Goal: Task Accomplishment & Management: Use online tool/utility

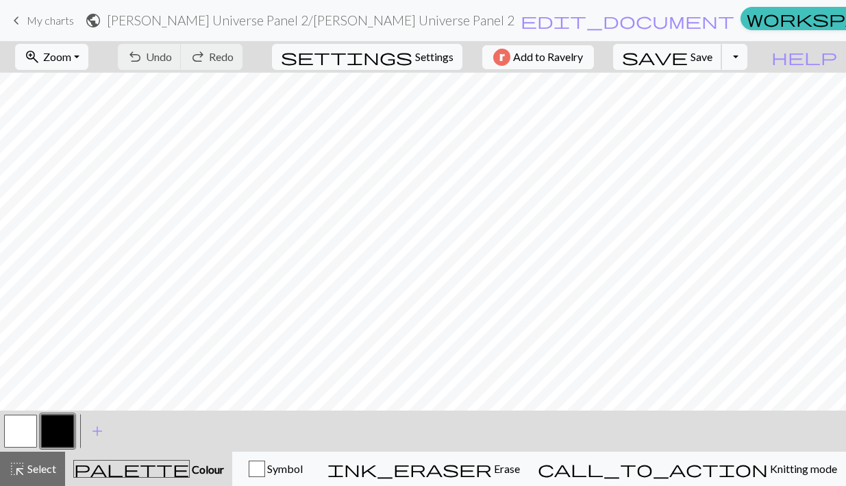
scroll to position [1296, 0]
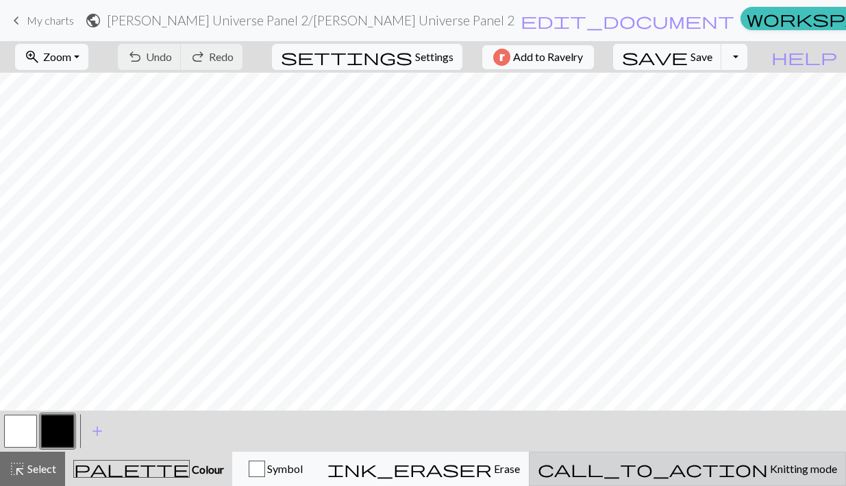
click at [768, 470] on span "Knitting mode" at bounding box center [802, 468] width 69 height 13
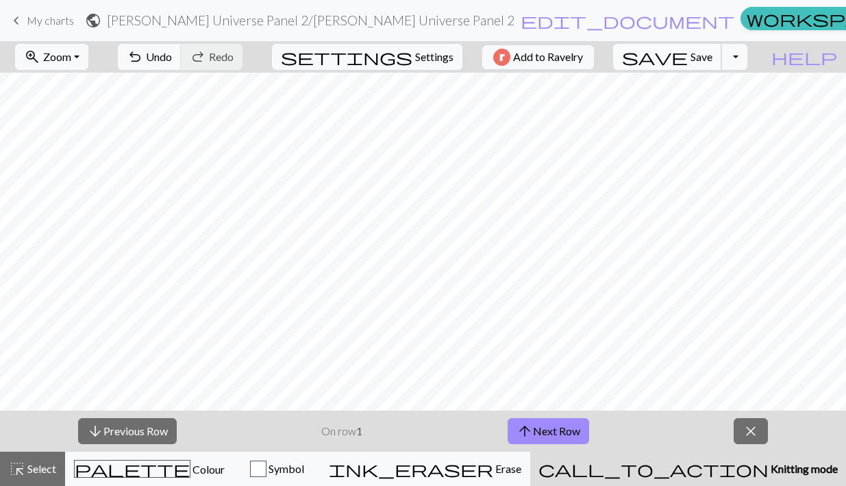
click at [713, 54] on span "Save" at bounding box center [702, 56] width 22 height 13
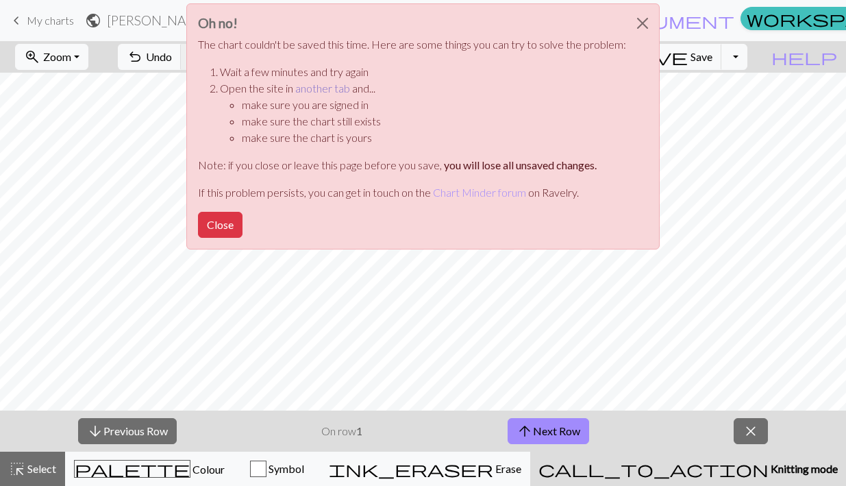
click at [325, 88] on link "another tab" at bounding box center [322, 88] width 55 height 13
click at [224, 224] on button "Close" at bounding box center [220, 225] width 45 height 26
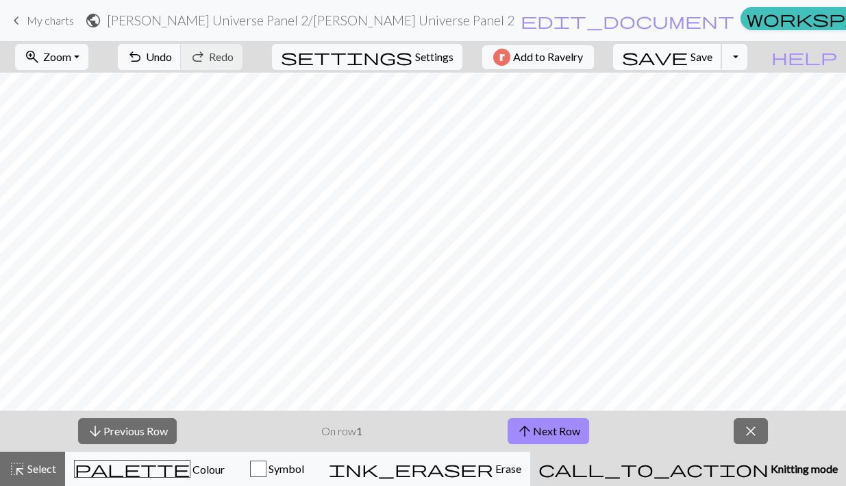
click at [713, 53] on span "Save" at bounding box center [702, 56] width 22 height 13
click at [547, 432] on button "arrow_upward Next Row" at bounding box center [549, 431] width 82 height 26
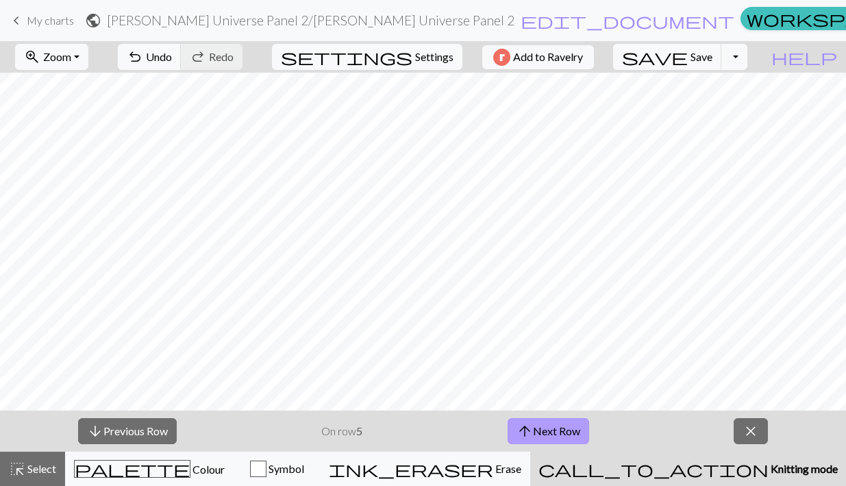
click at [547, 432] on button "arrow_upward Next Row" at bounding box center [549, 431] width 82 height 26
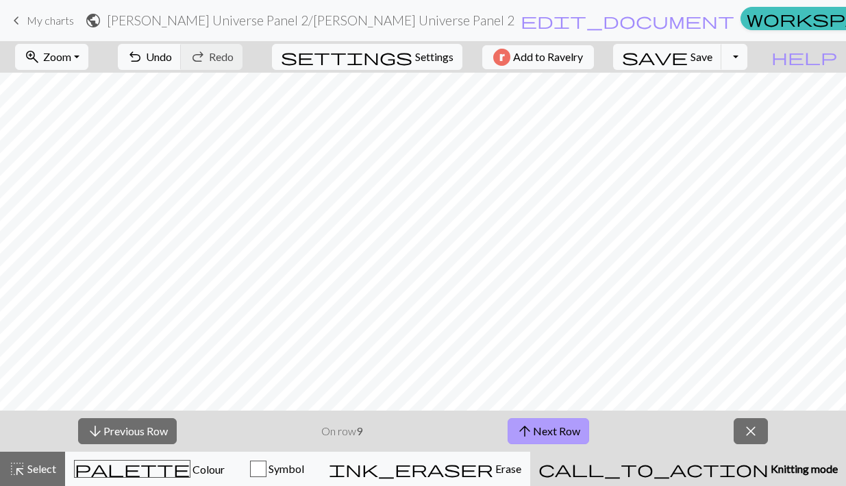
click at [547, 432] on button "arrow_upward Next Row" at bounding box center [549, 431] width 82 height 26
click at [547, 432] on button "arrow_upward Next Row" at bounding box center [551, 431] width 82 height 26
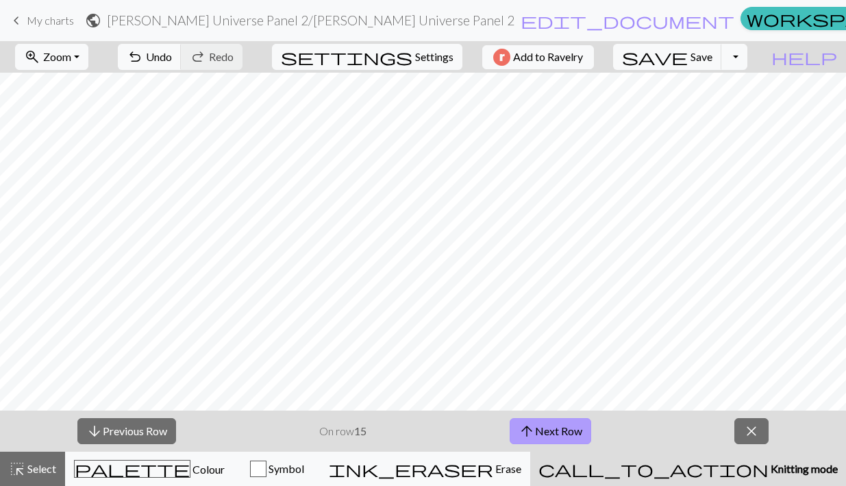
click at [547, 432] on button "arrow_upward Next Row" at bounding box center [551, 431] width 82 height 26
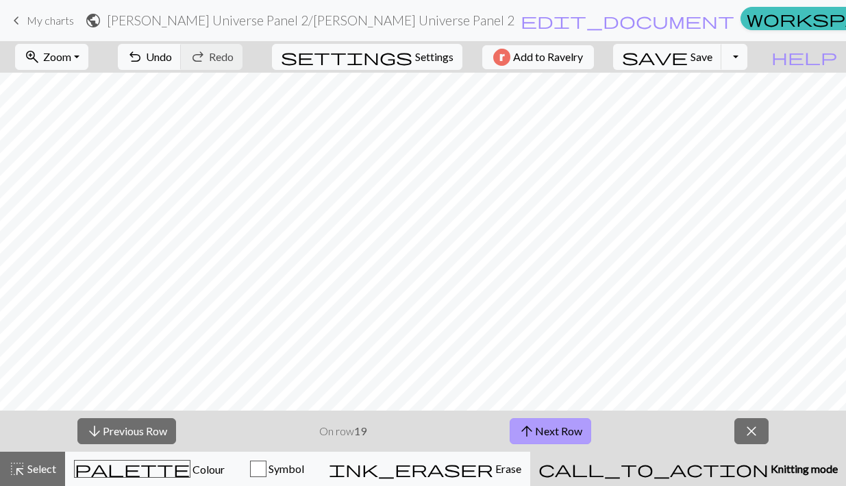
click at [547, 432] on button "arrow_upward Next Row" at bounding box center [551, 431] width 82 height 26
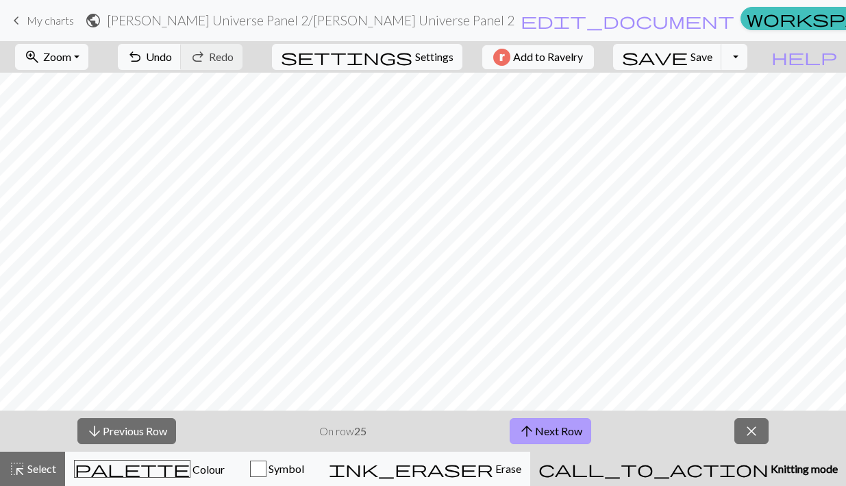
click at [547, 432] on button "arrow_upward Next Row" at bounding box center [551, 431] width 82 height 26
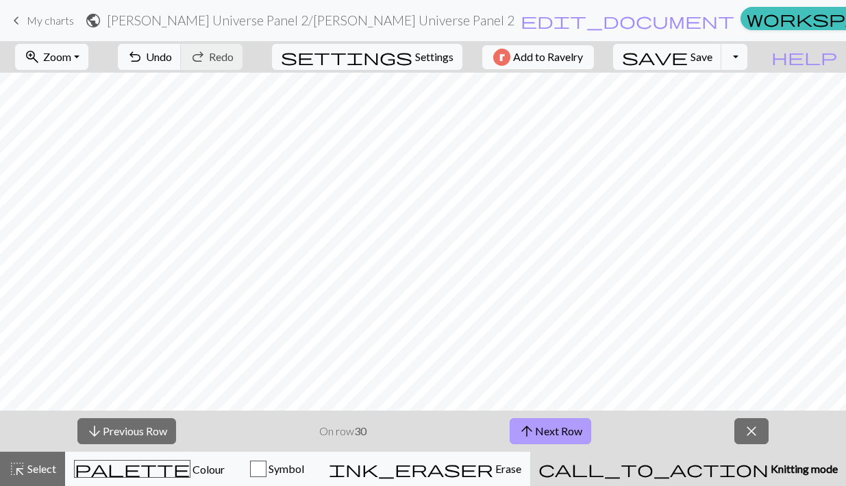
click at [547, 432] on button "arrow_upward Next Row" at bounding box center [551, 431] width 82 height 26
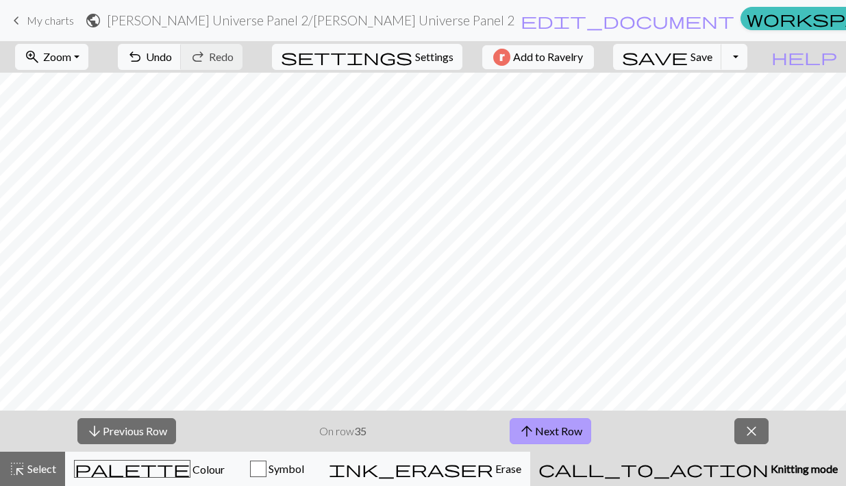
click at [547, 432] on button "arrow_upward Next Row" at bounding box center [551, 431] width 82 height 26
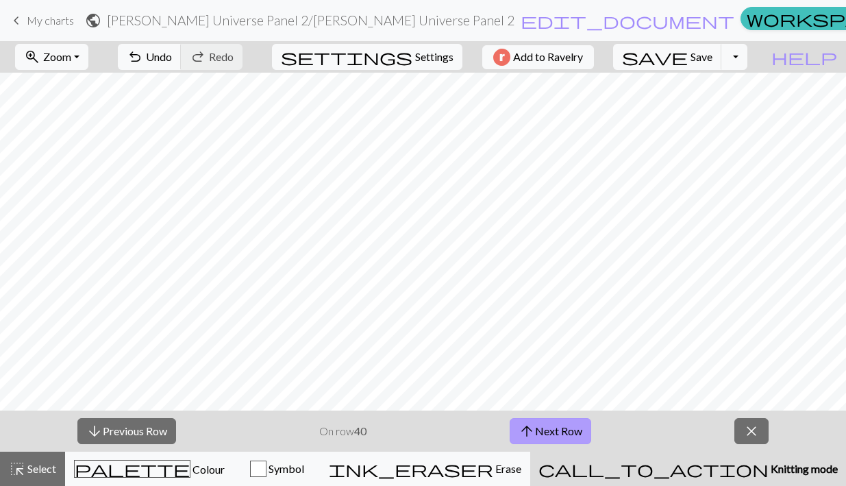
click at [547, 432] on button "arrow_upward Next Row" at bounding box center [551, 431] width 82 height 26
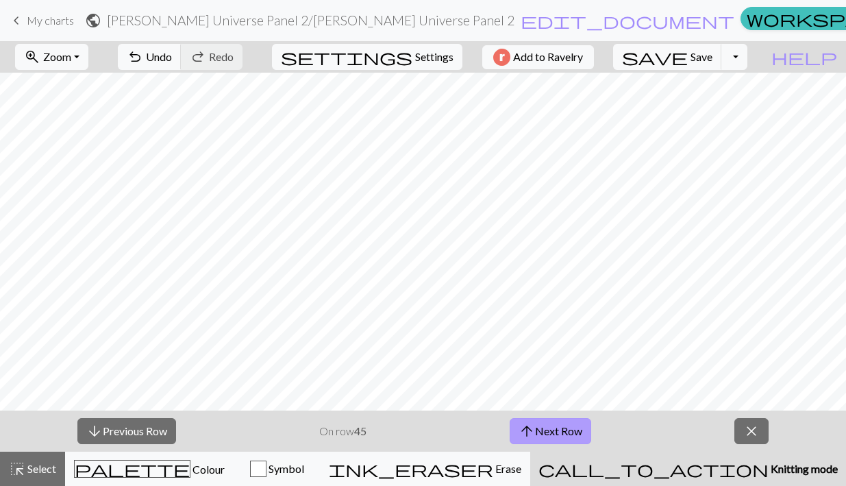
click at [547, 432] on button "arrow_upward Next Row" at bounding box center [551, 431] width 82 height 26
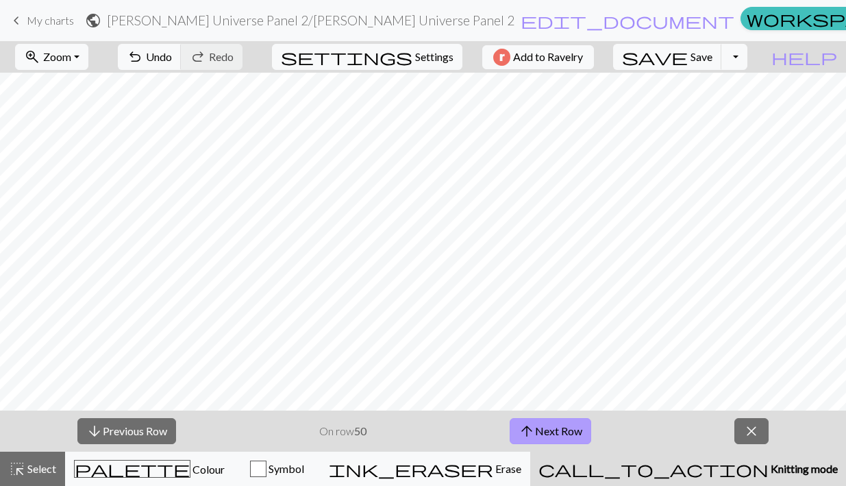
click at [547, 432] on button "arrow_upward Next Row" at bounding box center [551, 431] width 82 height 26
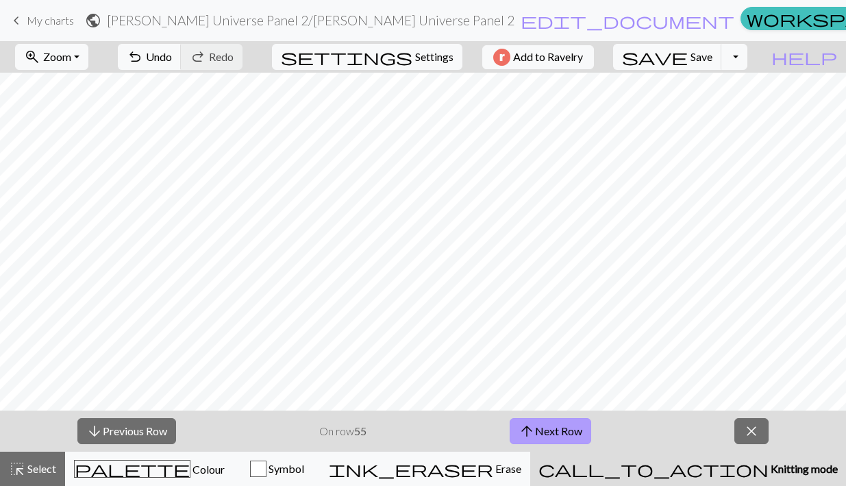
click at [547, 432] on button "arrow_upward Next Row" at bounding box center [551, 431] width 82 height 26
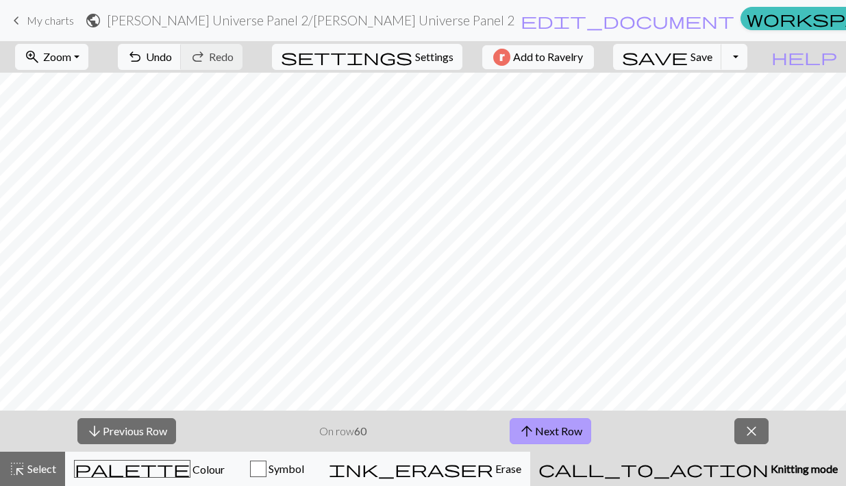
click at [547, 432] on button "arrow_upward Next Row" at bounding box center [551, 431] width 82 height 26
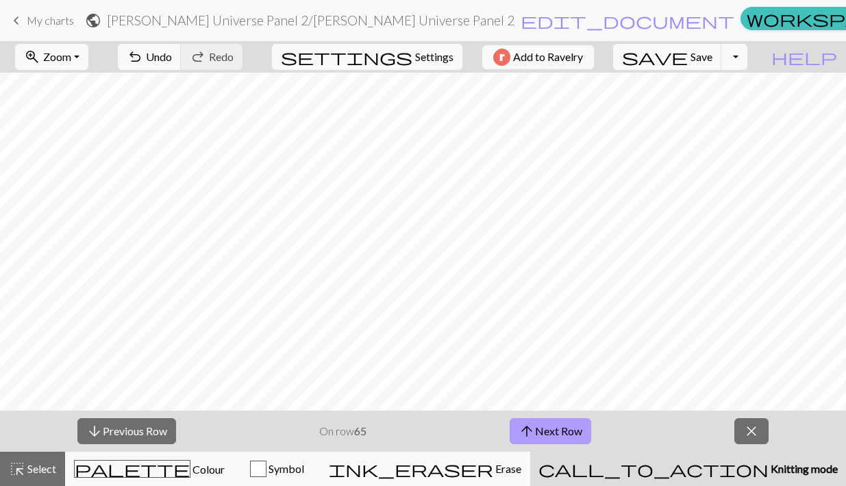
click at [547, 432] on button "arrow_upward Next Row" at bounding box center [551, 431] width 82 height 26
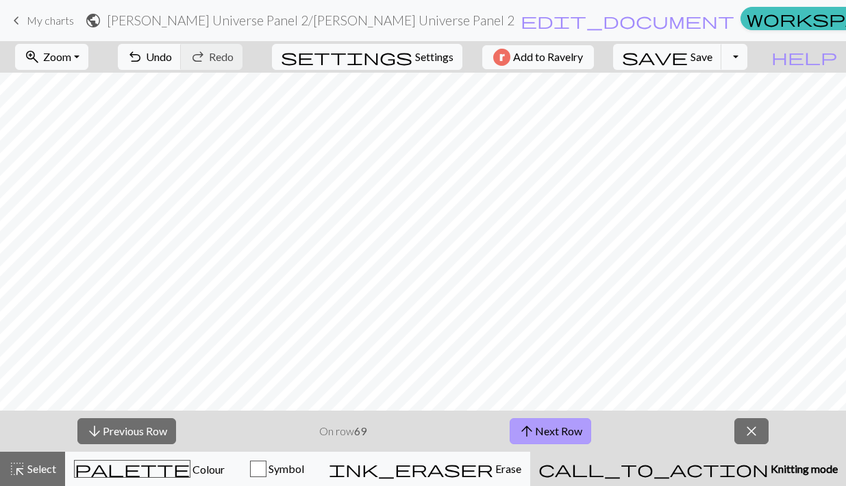
click at [547, 432] on button "arrow_upward Next Row" at bounding box center [551, 431] width 82 height 26
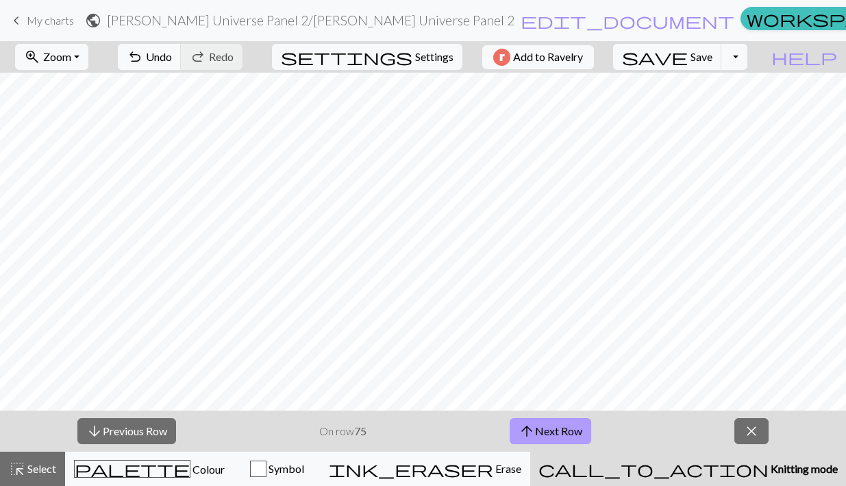
click at [547, 432] on button "arrow_upward Next Row" at bounding box center [551, 431] width 82 height 26
click at [688, 58] on span "save" at bounding box center [655, 56] width 66 height 19
click at [713, 62] on span "Save" at bounding box center [702, 56] width 22 height 13
click at [566, 422] on button "arrow_upward Next Row" at bounding box center [551, 431] width 82 height 26
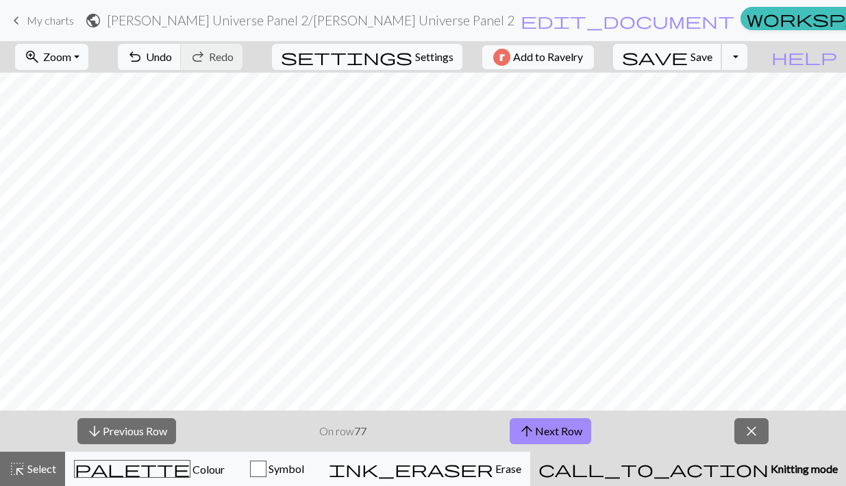
click at [716, 58] on button "save Save Save" at bounding box center [667, 57] width 109 height 26
click at [688, 56] on span "save" at bounding box center [655, 56] width 66 height 19
click at [566, 431] on button "arrow_upward Next Row" at bounding box center [551, 431] width 82 height 26
click at [688, 57] on span "save" at bounding box center [655, 56] width 66 height 19
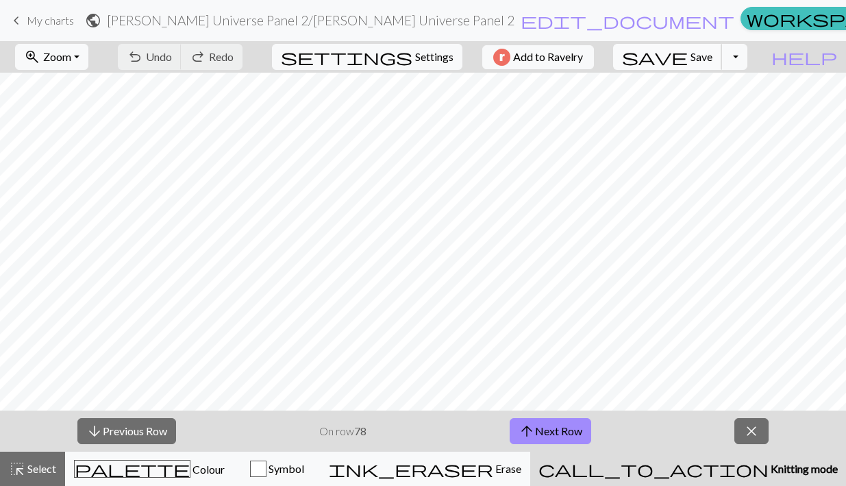
click at [688, 57] on span "save" at bounding box center [655, 56] width 66 height 19
click at [576, 434] on button "arrow_upward Next Row" at bounding box center [551, 431] width 82 height 26
click at [688, 58] on span "save" at bounding box center [655, 56] width 66 height 19
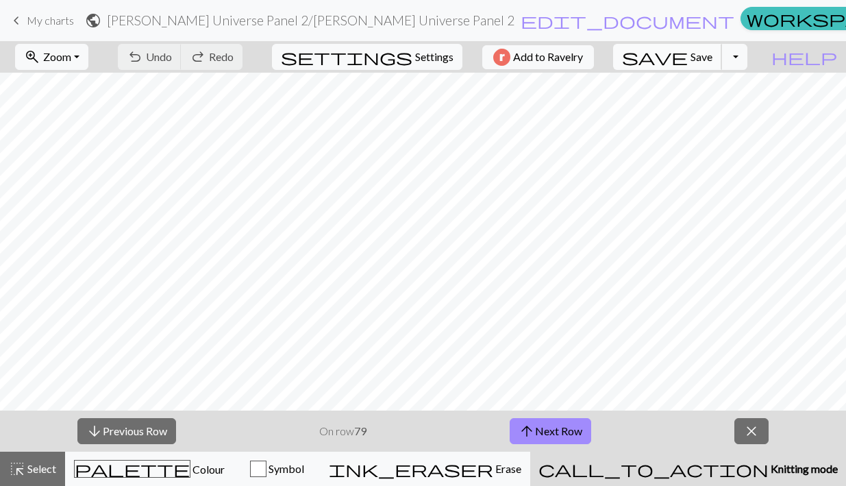
click at [688, 58] on span "save" at bounding box center [655, 56] width 66 height 19
click at [559, 426] on button "arrow_upward Next Row" at bounding box center [551, 431] width 82 height 26
click at [688, 58] on span "save" at bounding box center [655, 56] width 66 height 19
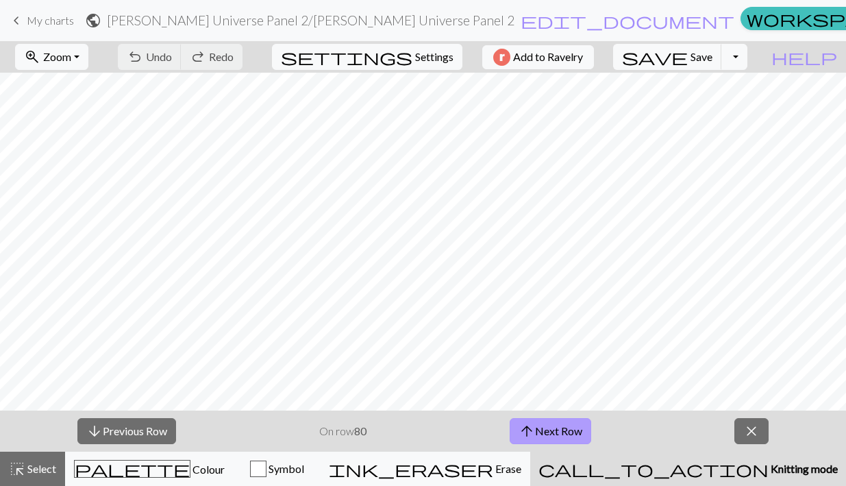
click at [565, 424] on button "arrow_upward Next Row" at bounding box center [551, 431] width 82 height 26
click at [713, 60] on span "Save" at bounding box center [702, 56] width 22 height 13
click at [688, 62] on span "save" at bounding box center [655, 56] width 66 height 19
click at [717, 61] on button "save Save Save" at bounding box center [667, 57] width 109 height 26
click at [563, 426] on button "arrow_upward Next Row" at bounding box center [551, 431] width 82 height 26
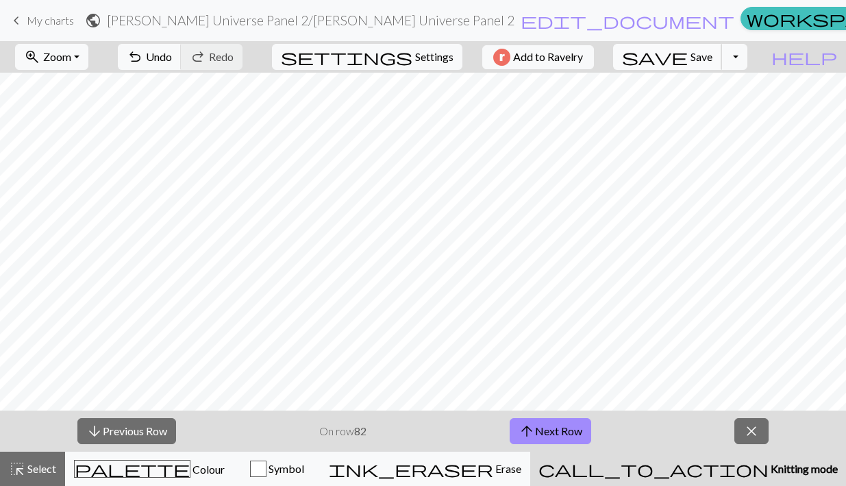
click at [715, 53] on button "save Save Save" at bounding box center [667, 57] width 109 height 26
click at [688, 64] on span "save" at bounding box center [655, 56] width 66 height 19
click at [715, 60] on button "save Save Save" at bounding box center [667, 57] width 109 height 26
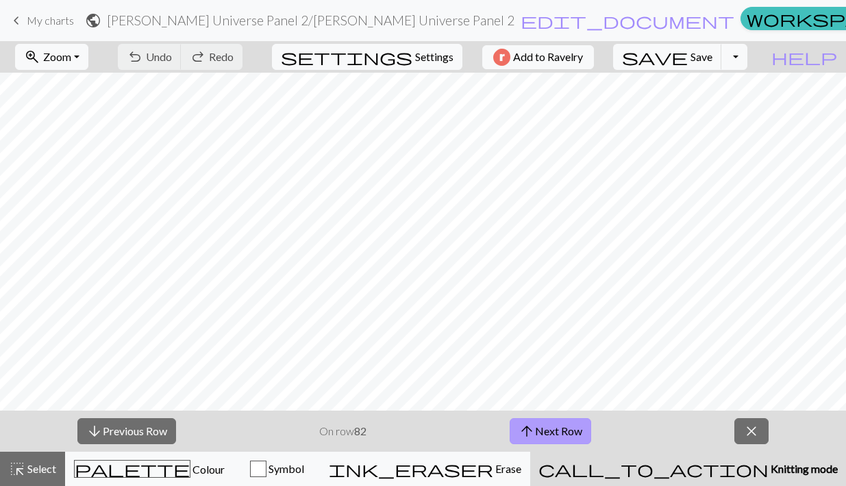
click at [574, 430] on button "arrow_upward Next Row" at bounding box center [551, 431] width 82 height 26
click at [688, 62] on span "save" at bounding box center [655, 56] width 66 height 19
click at [688, 58] on span "save" at bounding box center [655, 56] width 66 height 19
click at [571, 428] on button "arrow_upward Next Row" at bounding box center [551, 431] width 82 height 26
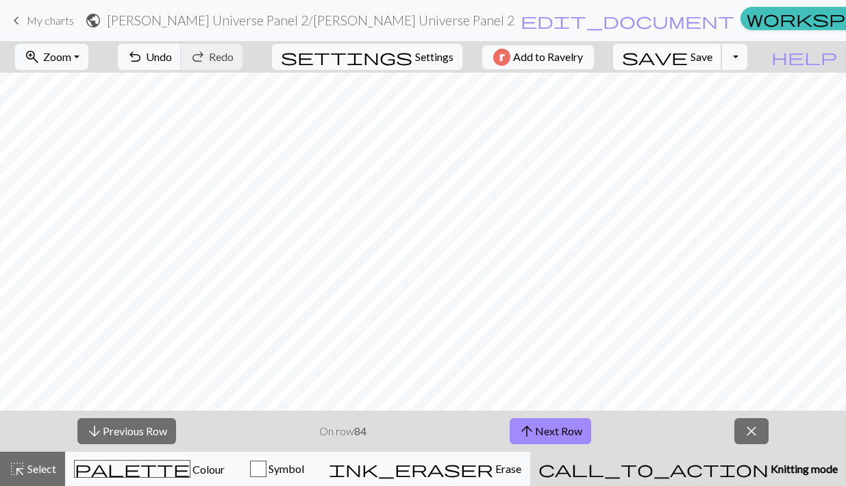
click at [688, 58] on span "save" at bounding box center [655, 56] width 66 height 19
click at [567, 426] on button "arrow_upward Next Row" at bounding box center [551, 431] width 82 height 26
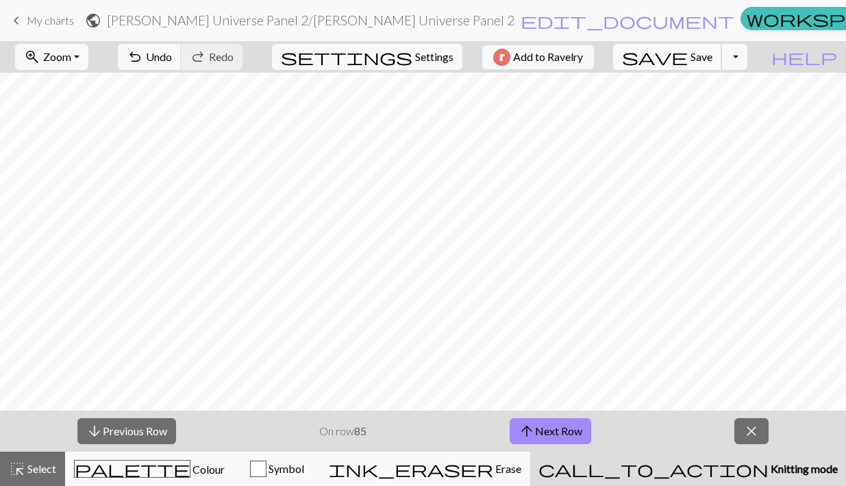
click at [688, 62] on span "save" at bounding box center [655, 56] width 66 height 19
click at [718, 64] on button "save Save Save" at bounding box center [667, 57] width 109 height 26
click at [554, 421] on button "arrow_upward Next Row" at bounding box center [551, 431] width 82 height 26
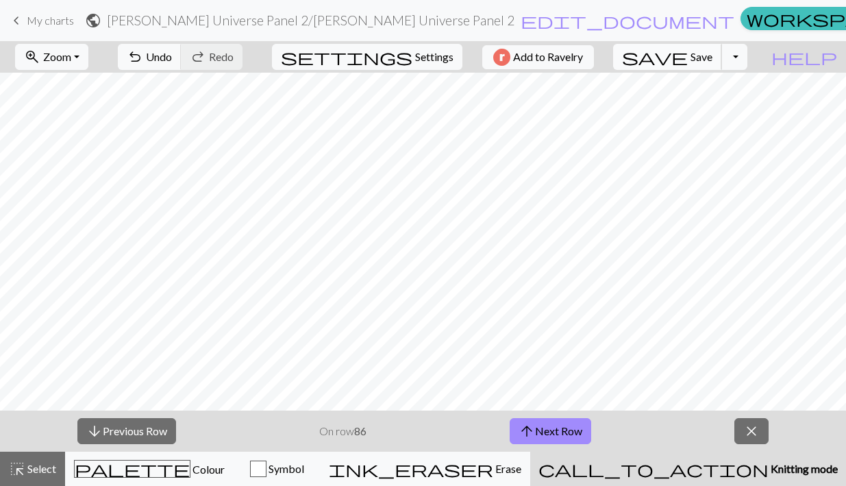
click at [688, 53] on span "save" at bounding box center [655, 56] width 66 height 19
click at [713, 51] on span "Save" at bounding box center [702, 56] width 22 height 13
click at [713, 56] on span "Save" at bounding box center [702, 56] width 22 height 13
click at [558, 426] on button "arrow_upward Next Row" at bounding box center [551, 431] width 82 height 26
click at [717, 62] on button "save Save Save" at bounding box center [667, 57] width 109 height 26
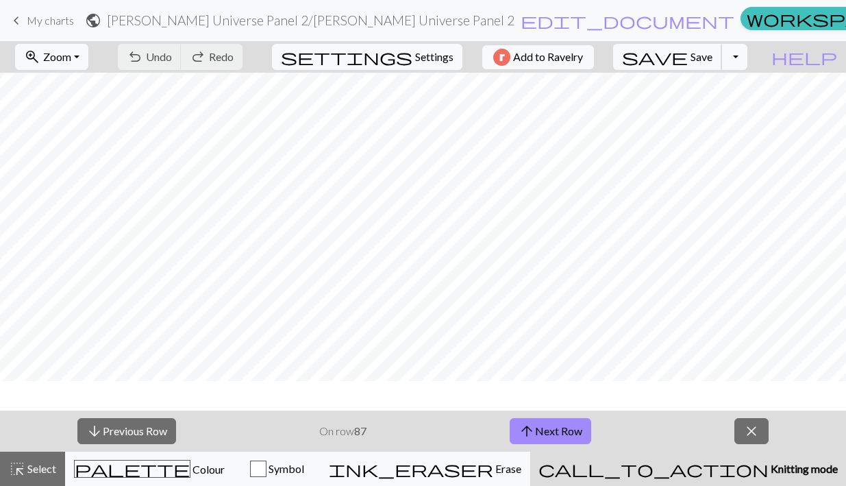
scroll to position [1201, 0]
click at [713, 62] on span "Save" at bounding box center [702, 56] width 22 height 13
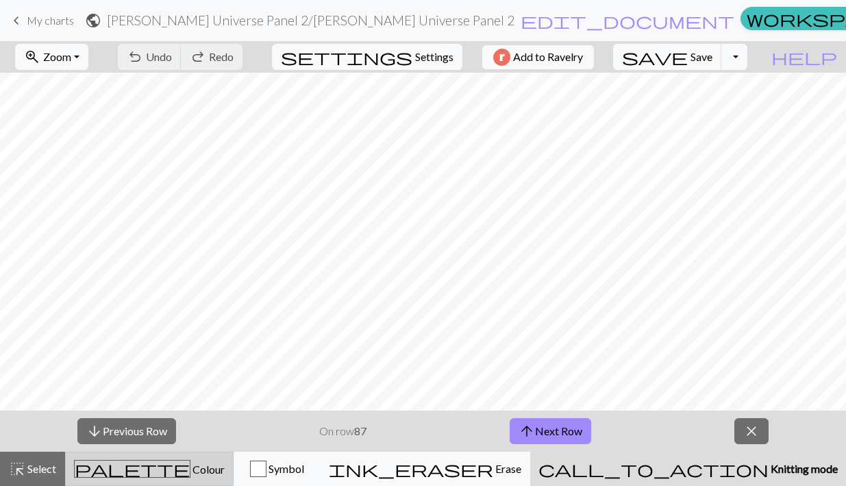
click at [190, 469] on span "Colour" at bounding box center [207, 469] width 34 height 13
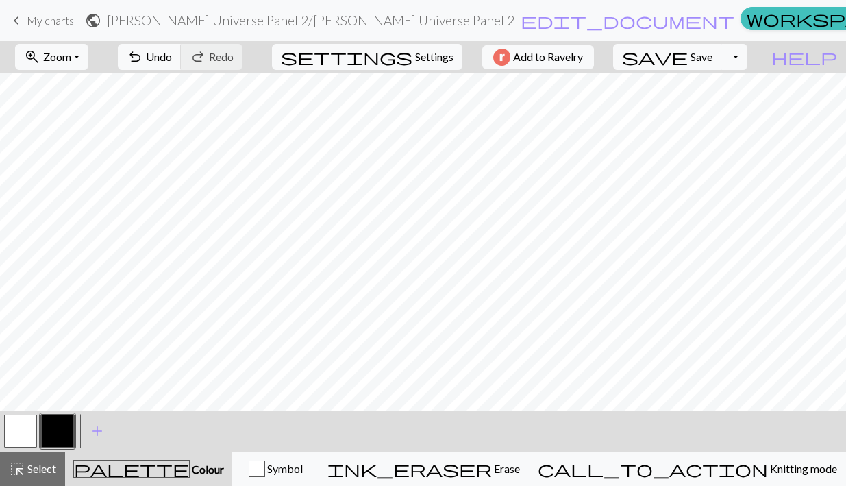
click at [61, 430] on button "button" at bounding box center [57, 431] width 33 height 33
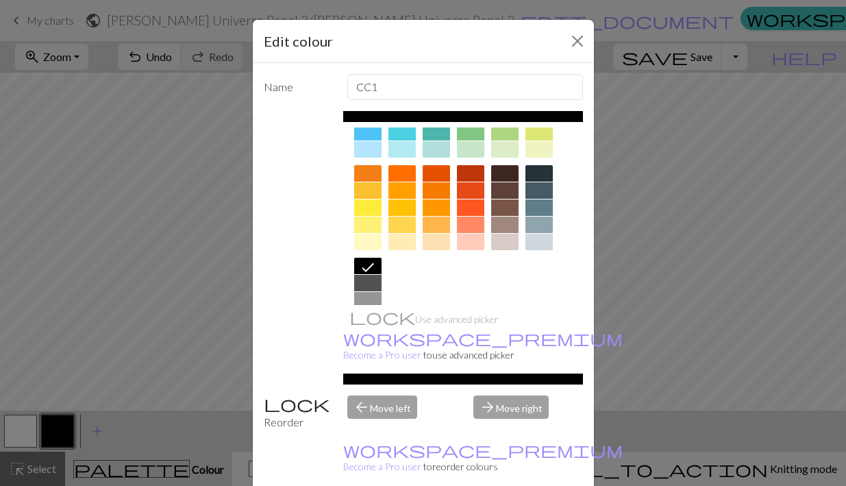
scroll to position [212, 0]
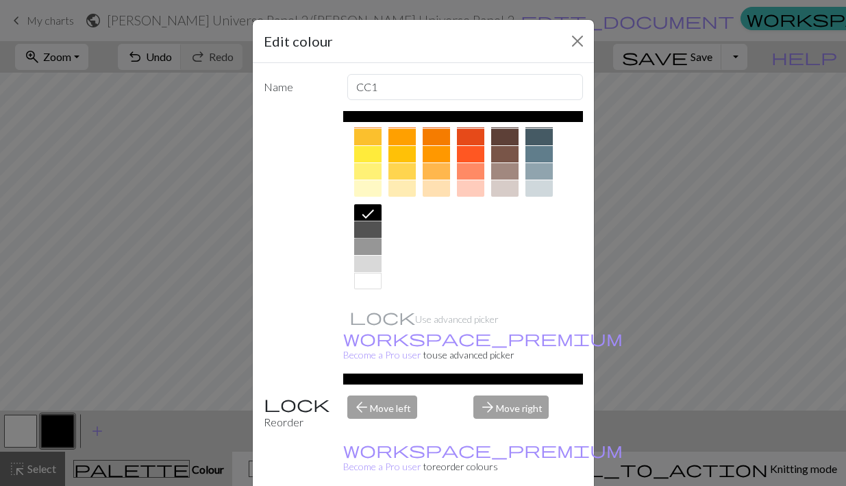
click at [371, 227] on div at bounding box center [367, 229] width 27 height 16
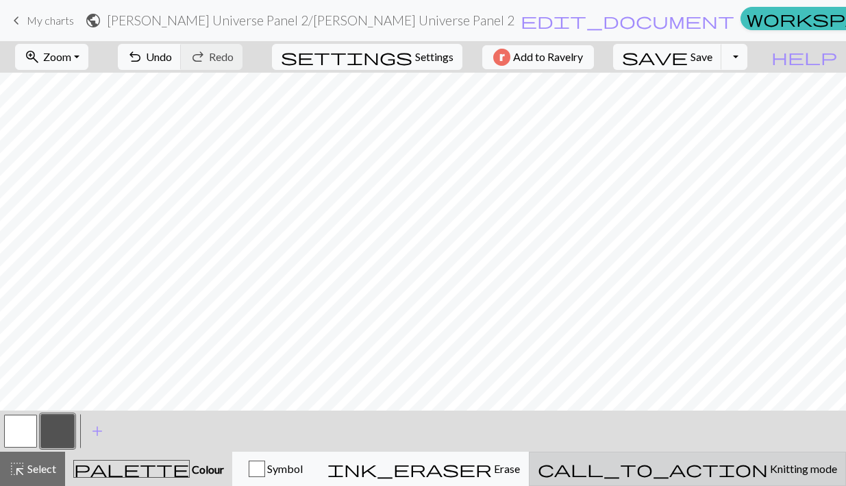
click at [768, 463] on span "Knitting mode" at bounding box center [802, 468] width 69 height 13
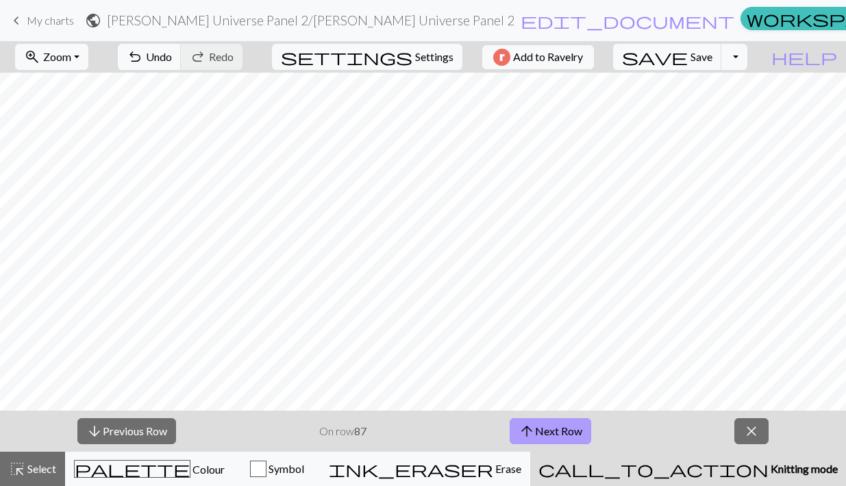
click at [560, 428] on button "arrow_upward Next Row" at bounding box center [551, 431] width 82 height 26
click at [688, 53] on span "save" at bounding box center [655, 56] width 66 height 19
click at [713, 58] on span "Save" at bounding box center [702, 56] width 22 height 13
click at [713, 60] on span "Save" at bounding box center [702, 56] width 22 height 13
click at [579, 436] on button "arrow_upward Next Row" at bounding box center [551, 431] width 82 height 26
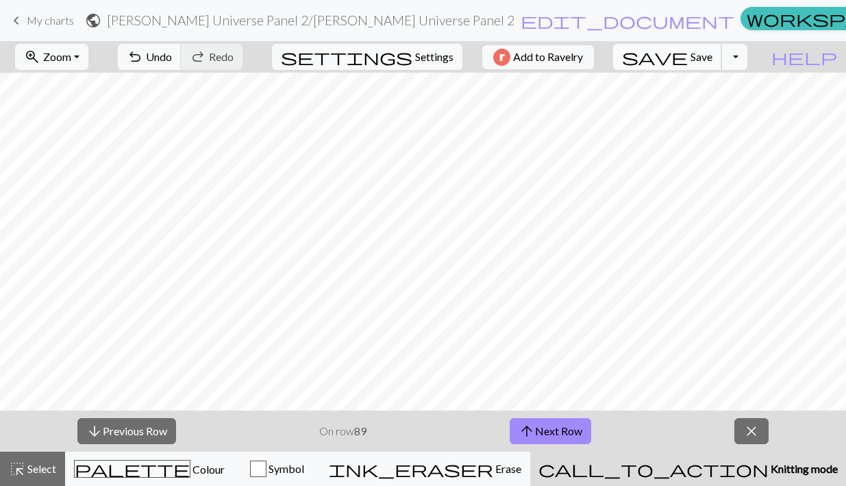
click at [688, 59] on span "save" at bounding box center [655, 56] width 66 height 19
click at [715, 59] on button "save Save Save" at bounding box center [667, 57] width 109 height 26
click at [688, 60] on span "save" at bounding box center [655, 56] width 66 height 19
click at [560, 431] on button "arrow_upward Next Row" at bounding box center [551, 431] width 82 height 26
click at [688, 54] on span "save" at bounding box center [655, 56] width 66 height 19
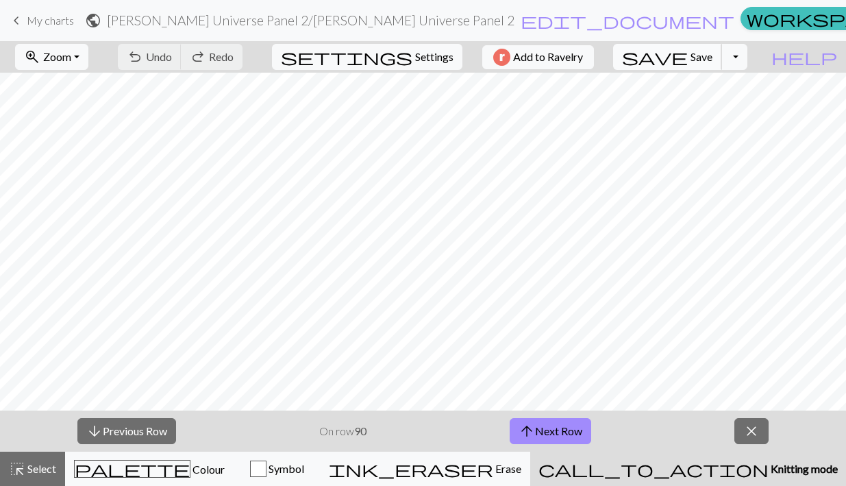
click at [713, 56] on span "Save" at bounding box center [702, 56] width 22 height 13
click at [558, 426] on button "arrow_upward Next Row" at bounding box center [551, 431] width 82 height 26
click at [688, 53] on span "save" at bounding box center [655, 56] width 66 height 19
click at [688, 54] on span "save" at bounding box center [655, 56] width 66 height 19
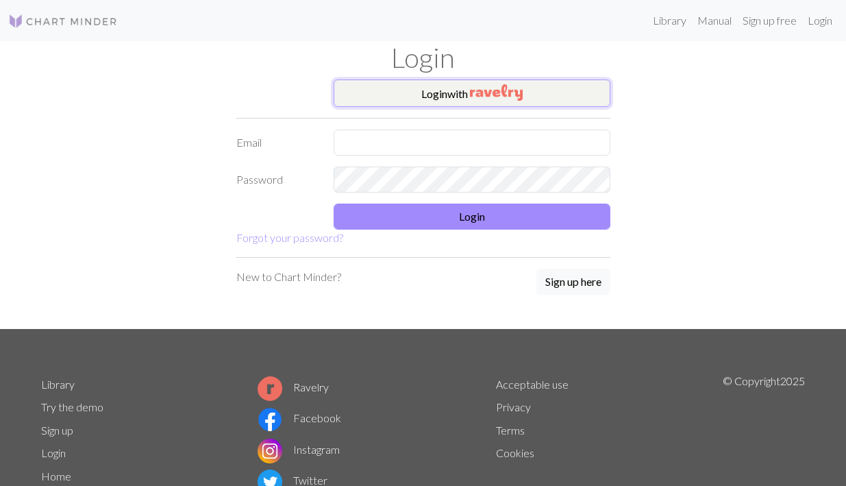
click at [494, 93] on img "button" at bounding box center [496, 92] width 53 height 16
